Goal: Task Accomplishment & Management: Manage account settings

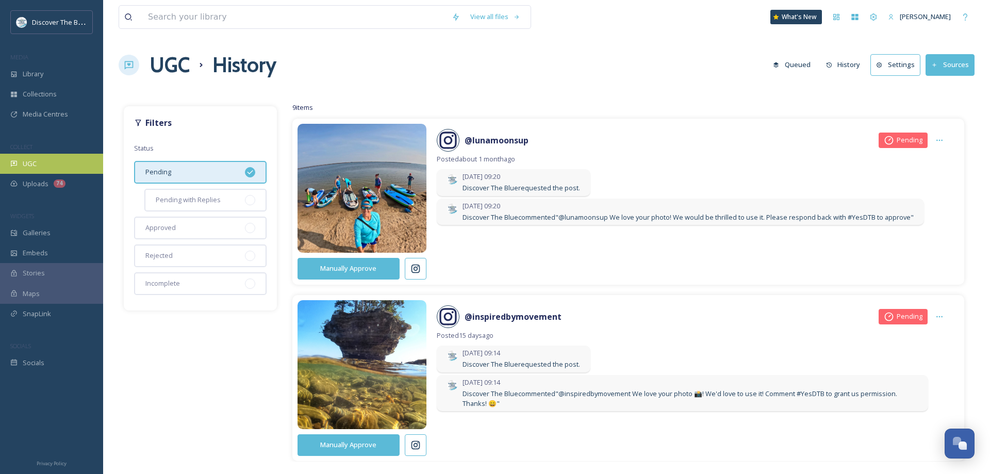
click at [45, 162] on div "UGC" at bounding box center [51, 164] width 103 height 20
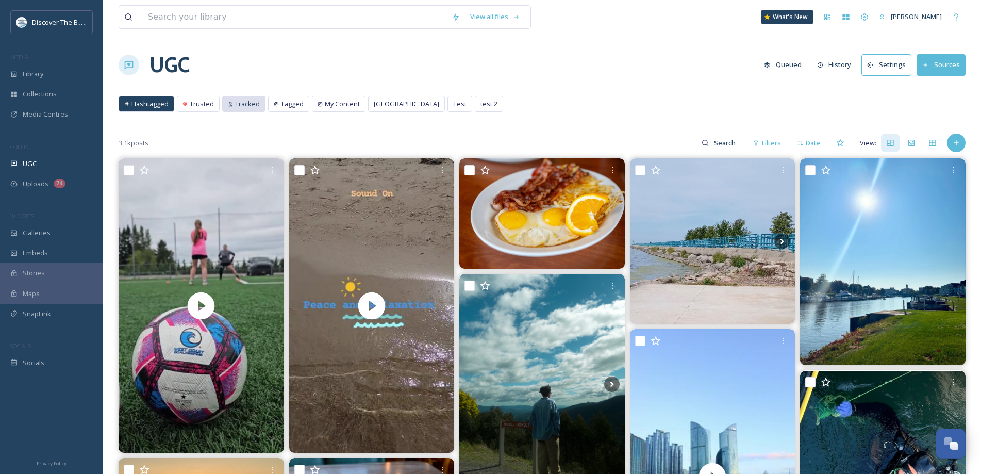
click at [245, 105] on span "Tracked" at bounding box center [247, 104] width 25 height 10
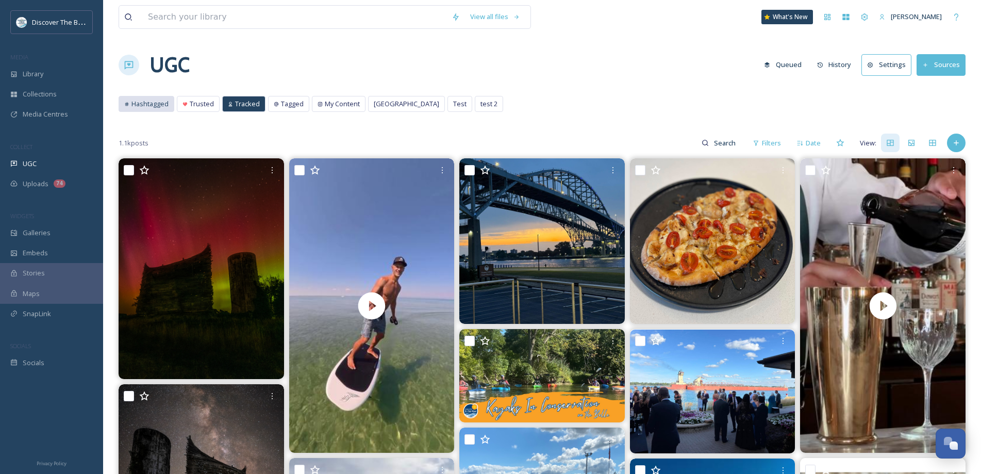
click at [152, 102] on span "Hashtagged" at bounding box center [150, 104] width 37 height 10
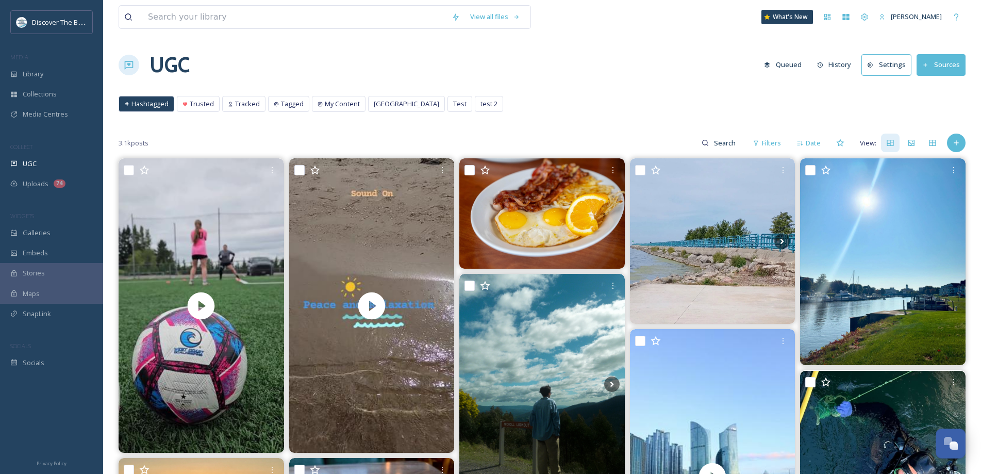
click at [946, 65] on button "Sources" at bounding box center [941, 64] width 49 height 21
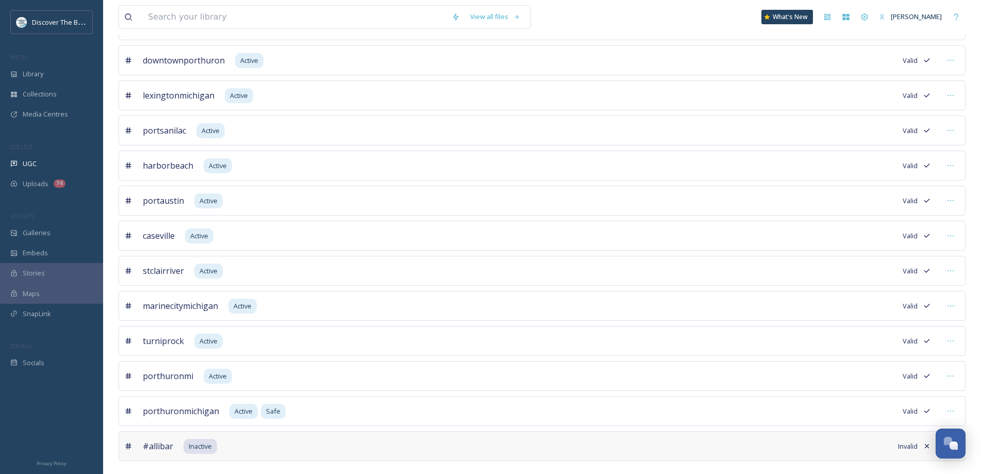
scroll to position [536, 0]
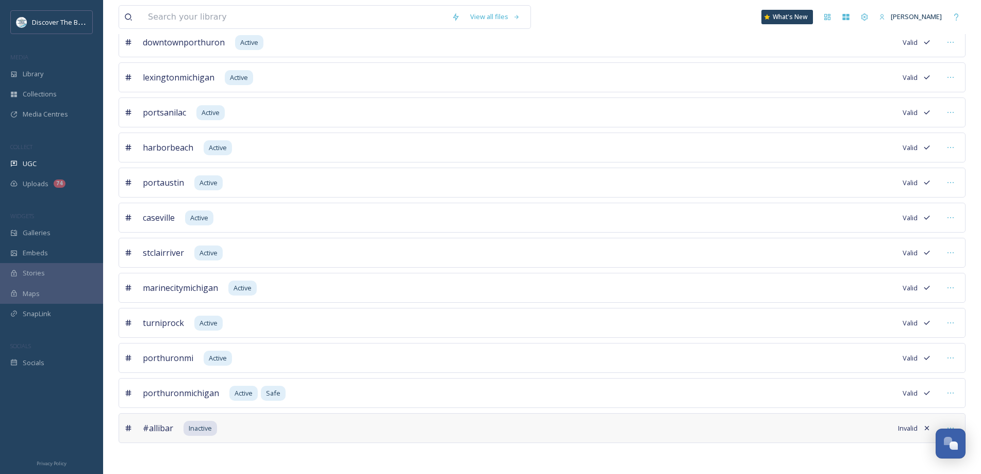
click at [186, 420] on div "#allibar Inactive Invalid" at bounding box center [542, 428] width 847 height 30
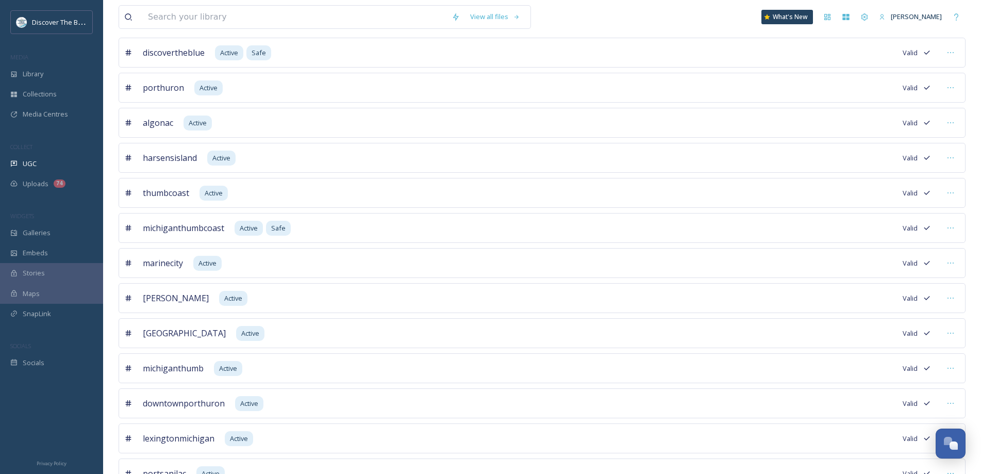
scroll to position [0, 0]
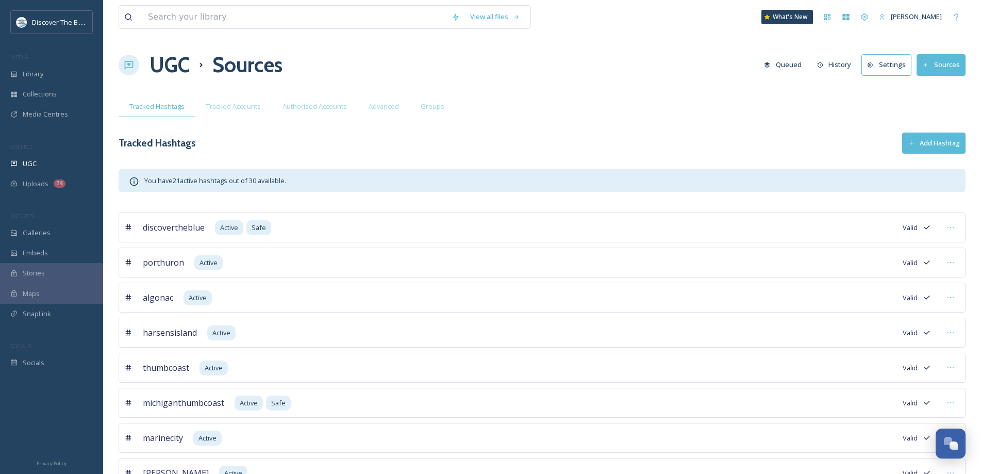
click at [943, 65] on button "Sources" at bounding box center [941, 64] width 49 height 21
click at [952, 145] on button "Add Hashtag" at bounding box center [933, 143] width 63 height 21
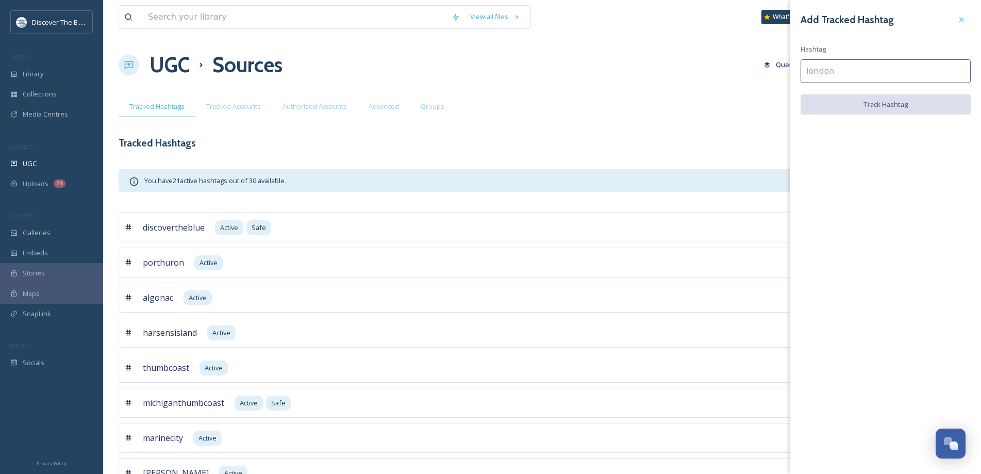
click at [825, 72] on input at bounding box center [886, 71] width 170 height 24
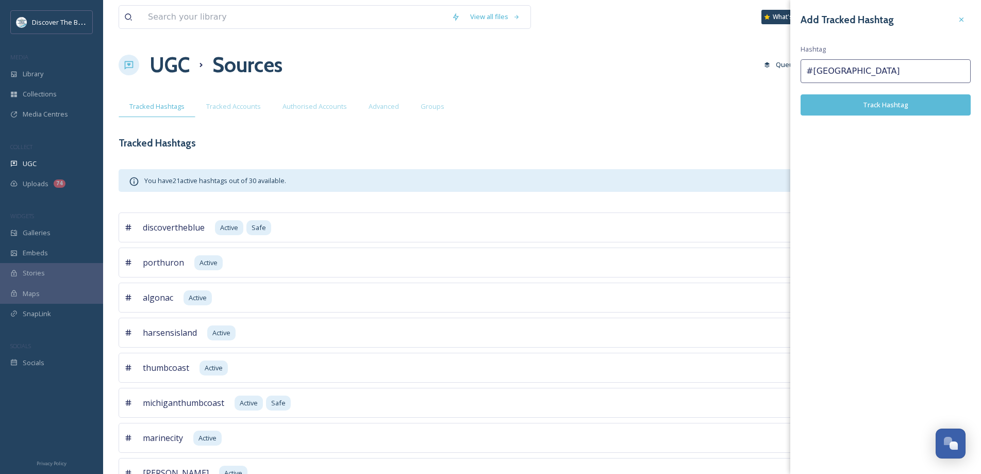
type input "#eastchinapark"
click at [834, 100] on button "Track Hashtag" at bounding box center [886, 104] width 170 height 21
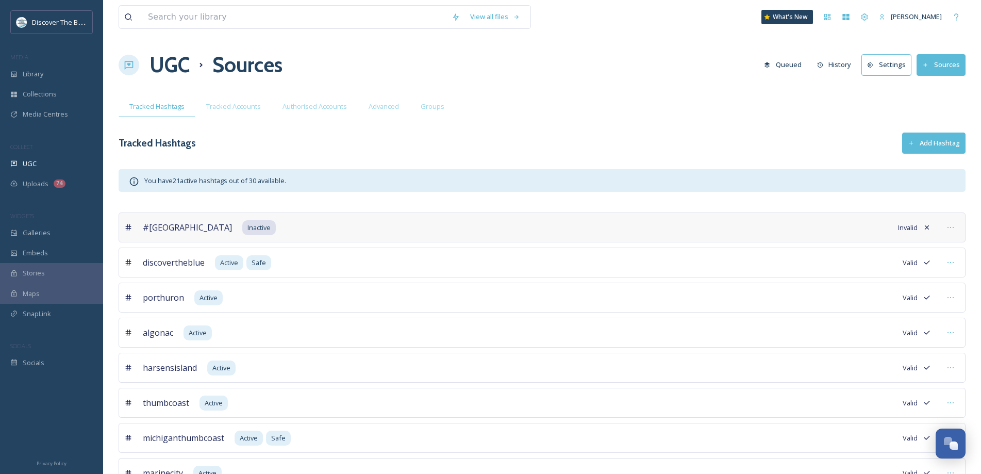
click at [289, 228] on div "#eastchinapark Inactive Invalid" at bounding box center [542, 227] width 847 height 30
click at [956, 226] on div at bounding box center [951, 227] width 19 height 19
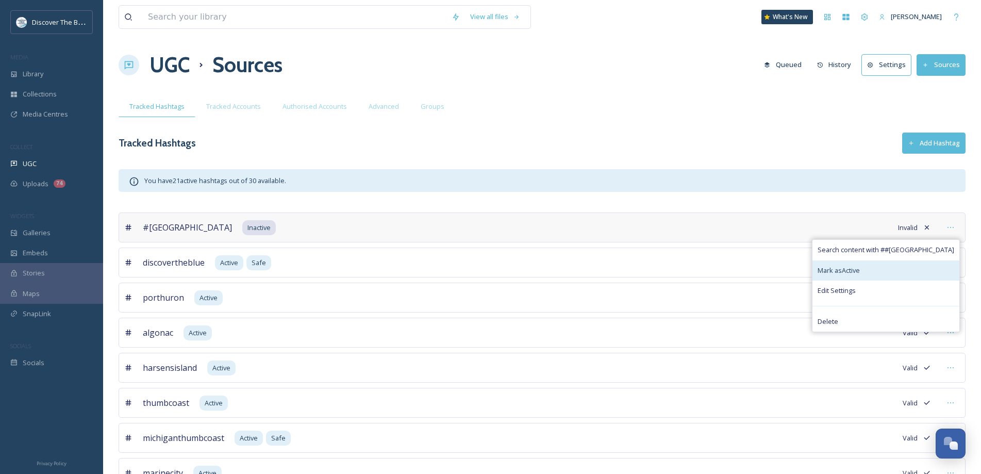
click at [860, 268] on span "Mark as Active" at bounding box center [839, 271] width 42 height 10
click at [860, 272] on span "Mark as Active" at bounding box center [839, 271] width 42 height 10
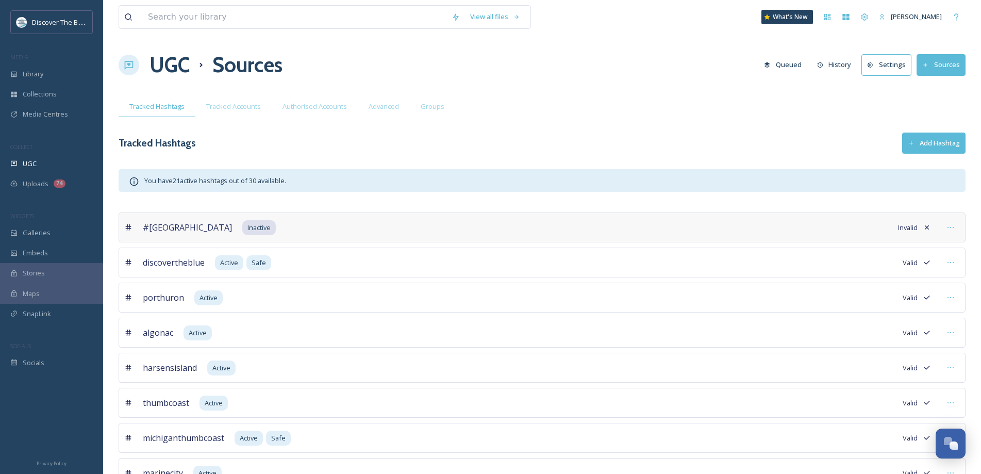
click at [949, 229] on icon at bounding box center [951, 227] width 8 height 8
click at [923, 141] on button "Add Hashtag" at bounding box center [933, 143] width 63 height 21
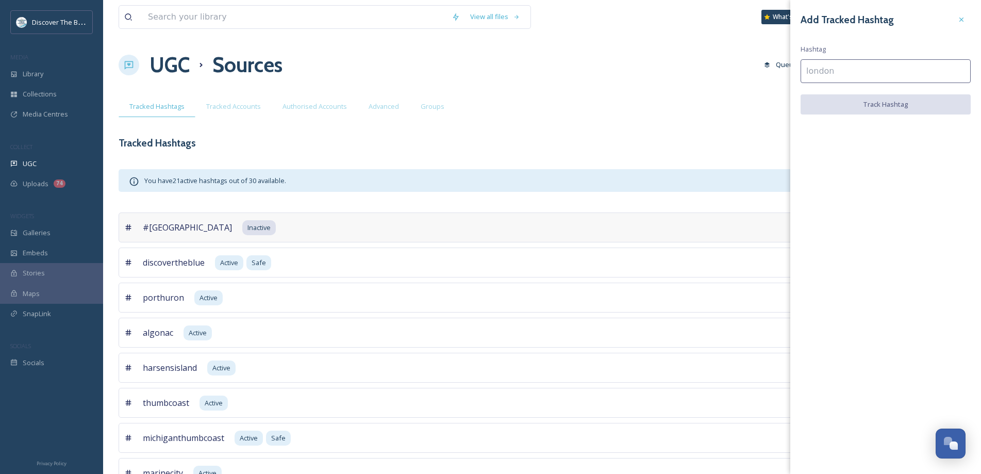
click at [830, 67] on input at bounding box center [886, 71] width 170 height 24
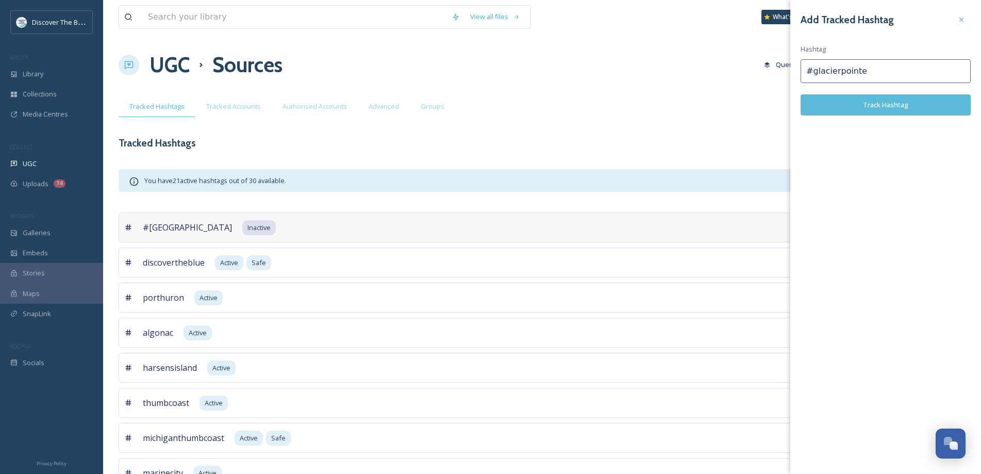
type input "#glacierpointe"
click at [852, 108] on button "Track Hashtag" at bounding box center [886, 104] width 170 height 21
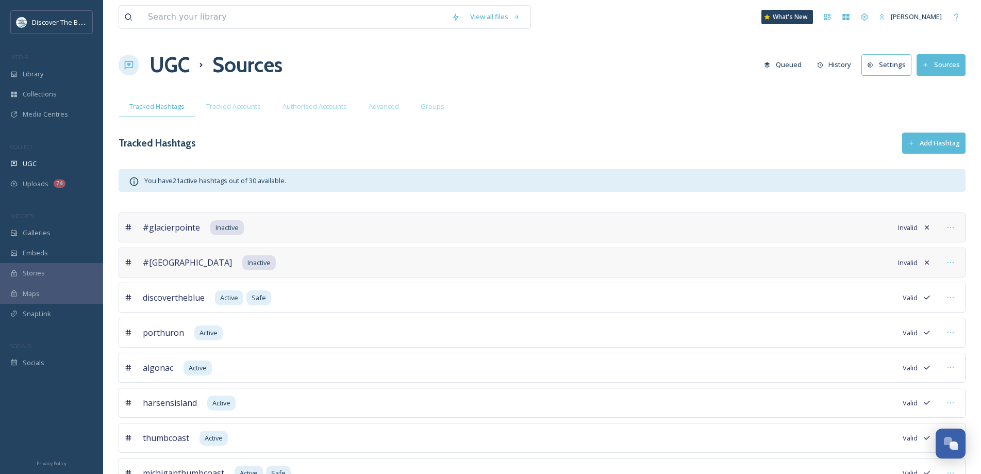
click at [179, 228] on span "#glacierpointe" at bounding box center [171, 227] width 57 height 12
click at [954, 228] on icon at bounding box center [951, 227] width 8 height 8
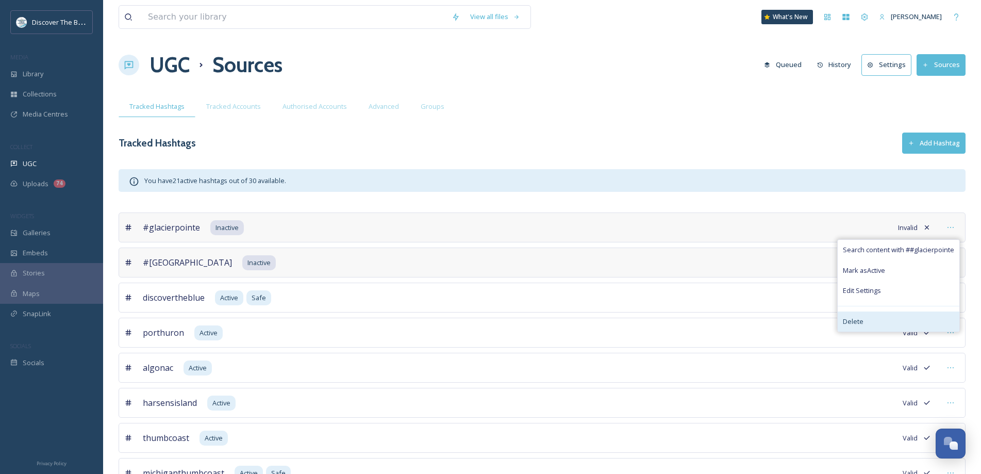
click at [865, 322] on div "Delete" at bounding box center [899, 321] width 122 height 20
click at [852, 321] on span "Delete" at bounding box center [853, 322] width 21 height 10
click at [699, 222] on div "#glacierpointe Inactive Invalid Search content with # #glacierpointe Mark as Ac…" at bounding box center [542, 227] width 847 height 30
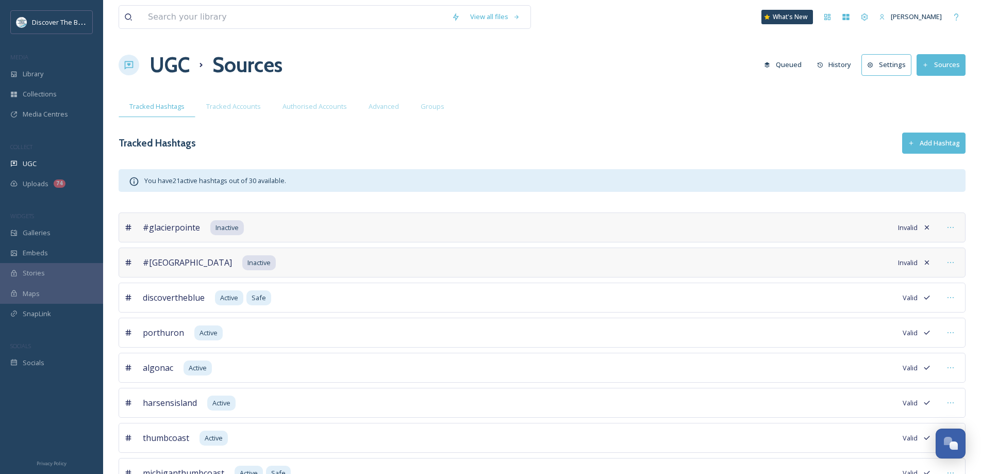
click at [927, 228] on icon at bounding box center [927, 227] width 4 height 4
click at [165, 226] on span "#glacierpointe" at bounding box center [171, 227] width 57 height 12
click at [149, 225] on span "#glacierpointe" at bounding box center [171, 227] width 57 height 12
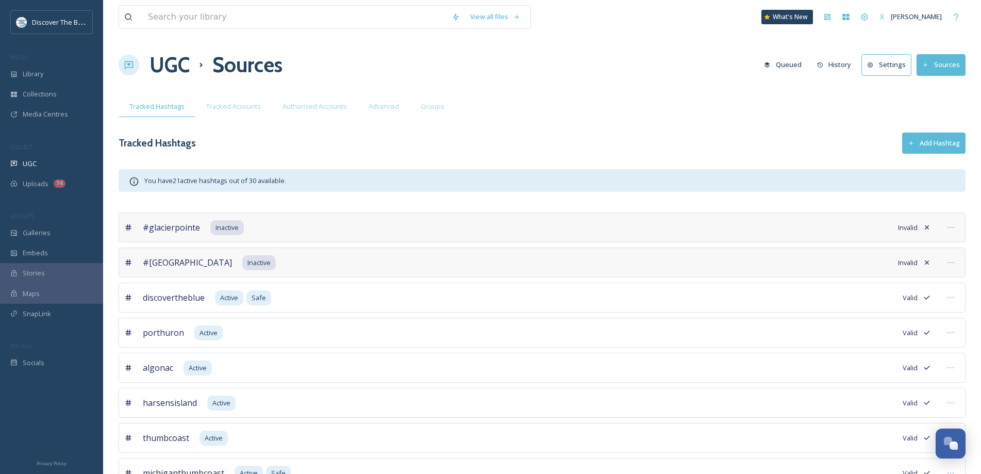
click at [149, 225] on span "#glacierpointe" at bounding box center [171, 227] width 57 height 12
click at [927, 225] on icon at bounding box center [927, 227] width 8 height 8
click at [952, 228] on icon at bounding box center [951, 227] width 8 height 8
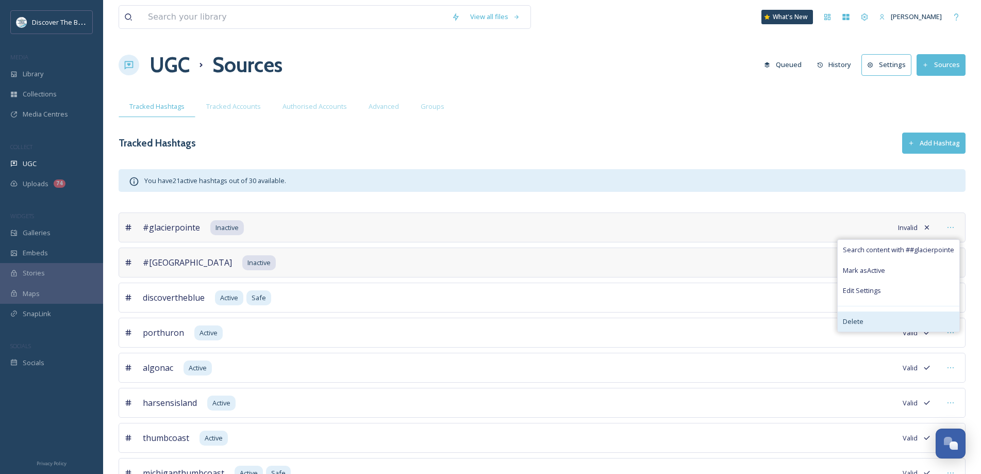
click at [860, 317] on span "Delete" at bounding box center [853, 322] width 21 height 10
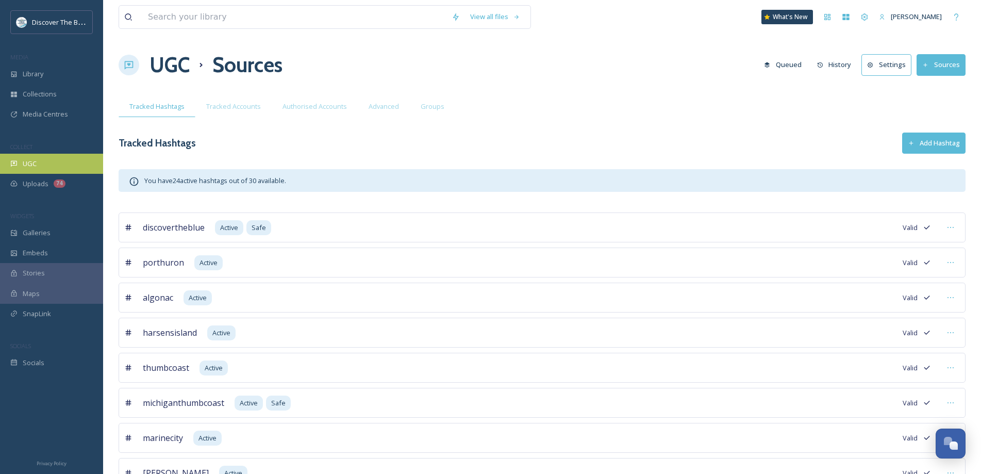
click at [64, 164] on div "UGC" at bounding box center [51, 164] width 103 height 20
